Goal: Transaction & Acquisition: Subscribe to service/newsletter

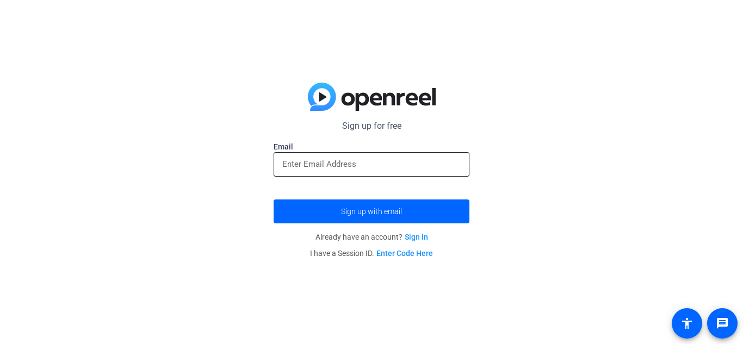
click at [414, 169] on input "email" at bounding box center [371, 164] width 178 height 13
type input "[EMAIL_ADDRESS][DOMAIN_NAME]"
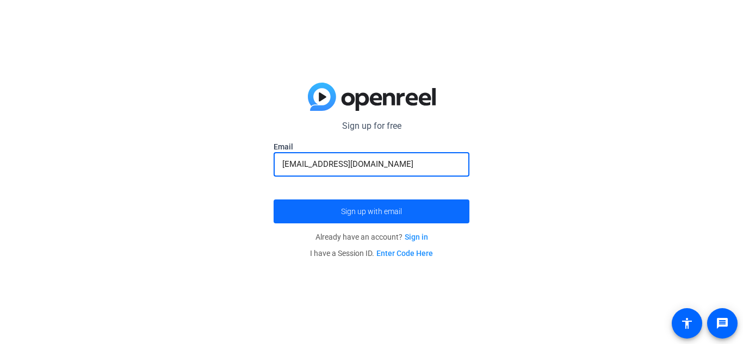
click at [398, 212] on span "Sign up with email" at bounding box center [371, 212] width 61 height 0
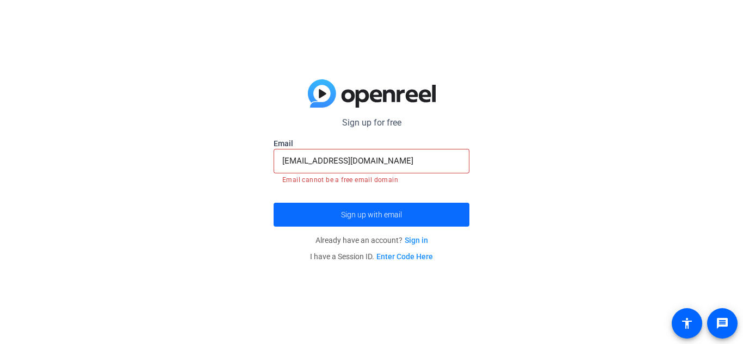
click at [393, 215] on span "Sign up with email" at bounding box center [371, 215] width 61 height 0
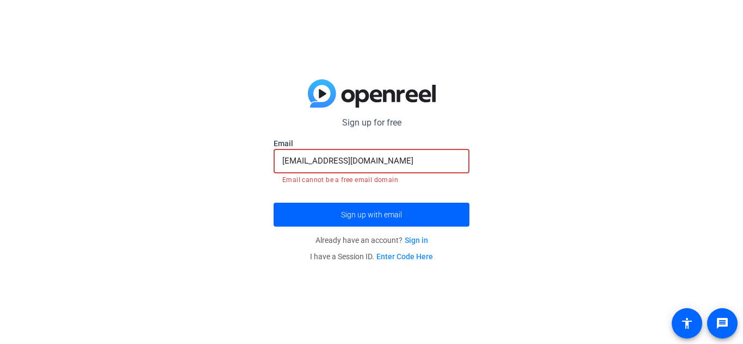
click at [398, 163] on input "[EMAIL_ADDRESS][DOMAIN_NAME]" at bounding box center [371, 160] width 178 height 13
click at [389, 215] on span "Sign up with email" at bounding box center [371, 215] width 61 height 0
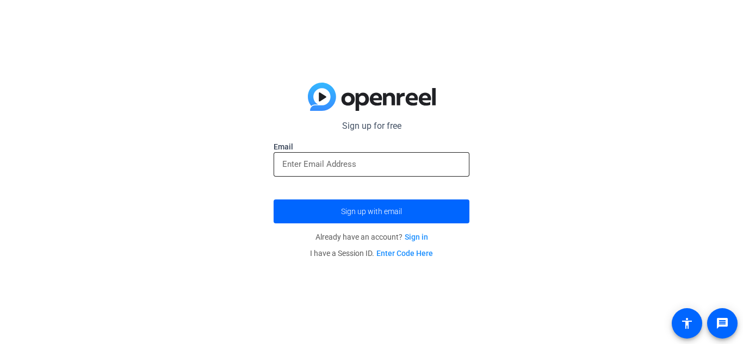
click at [414, 168] on input "email" at bounding box center [371, 164] width 178 height 13
type input "[EMAIL_ADDRESS][DOMAIN_NAME]"
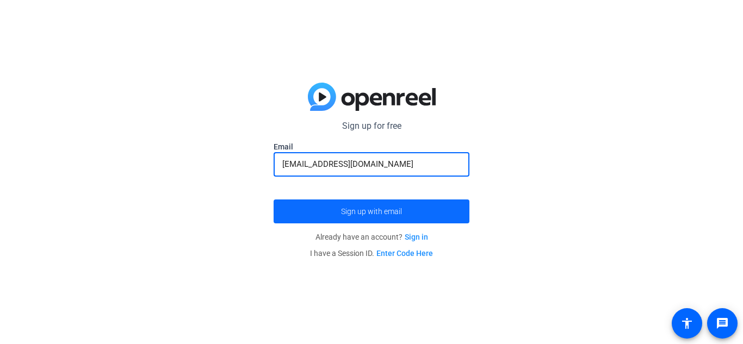
click at [390, 212] on span "Sign up with email" at bounding box center [371, 212] width 61 height 0
